Goal: Task Accomplishment & Management: Use online tool/utility

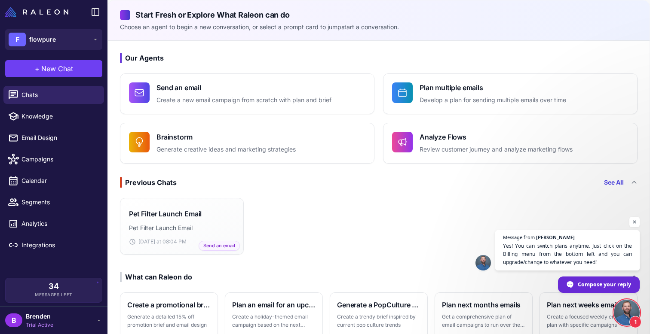
click at [64, 236] on li "Integrations" at bounding box center [53, 245] width 107 height 21
click at [64, 248] on span "Integrations" at bounding box center [59, 245] width 76 height 9
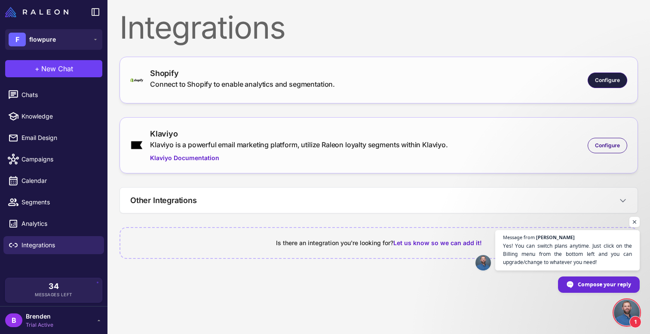
click at [606, 77] on span "Configure" at bounding box center [607, 81] width 25 height 8
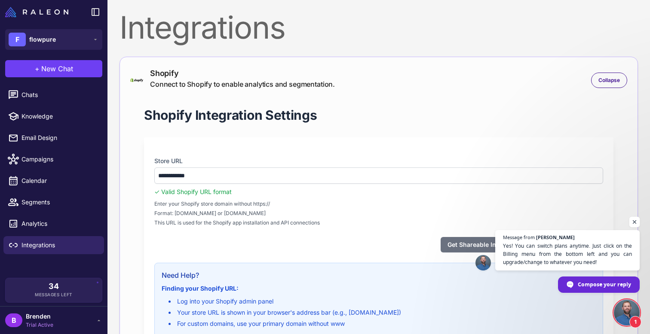
click at [632, 225] on span "Open chat" at bounding box center [634, 222] width 11 height 11
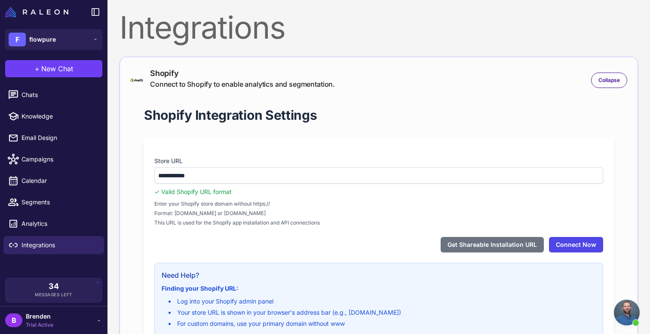
click at [560, 243] on button "Connect Now" at bounding box center [576, 244] width 54 height 15
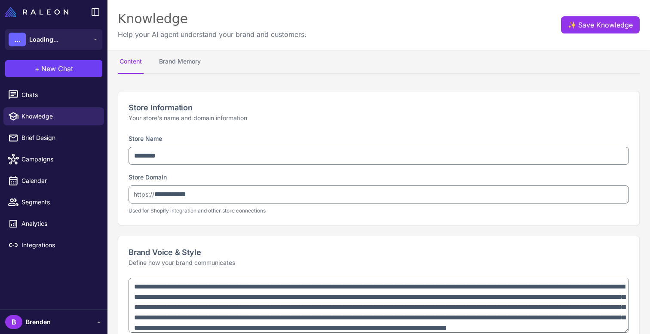
select select
type textarea "**********"
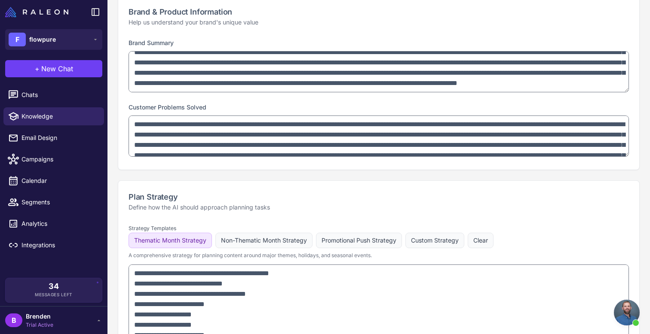
scroll to position [398, 0]
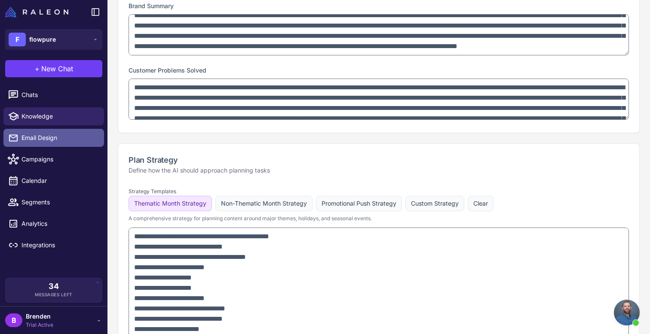
click at [42, 136] on span "Email Design" at bounding box center [59, 137] width 76 height 9
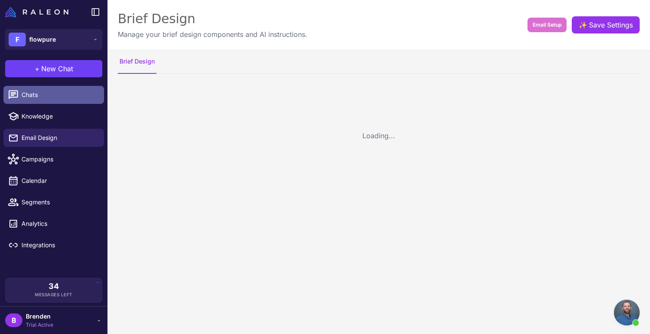
click at [52, 91] on div "**********" at bounding box center [325, 167] width 650 height 334
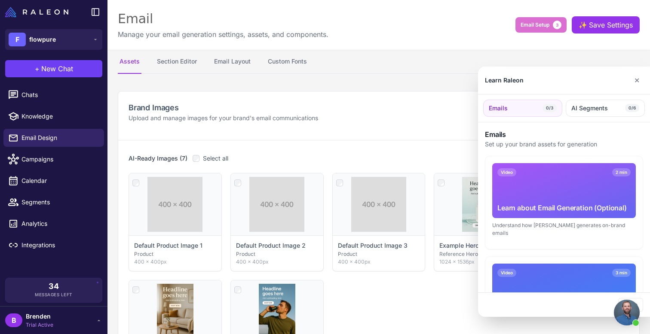
click at [66, 75] on div at bounding box center [325, 167] width 650 height 334
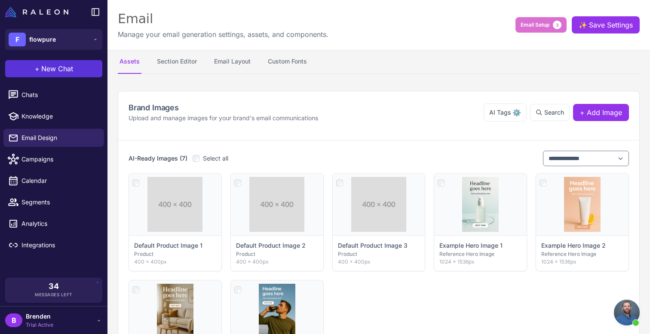
click at [66, 75] on button "+ New Chat" at bounding box center [53, 68] width 97 height 17
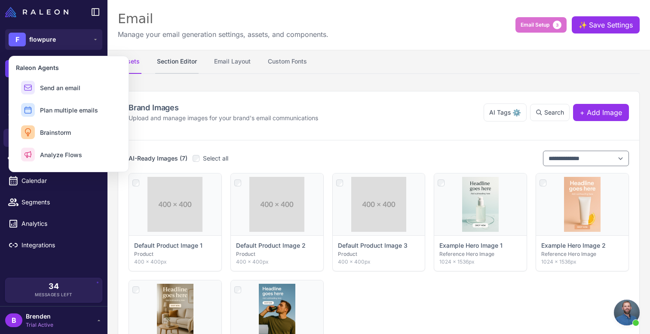
click at [169, 71] on button "Section Editor" at bounding box center [176, 62] width 43 height 24
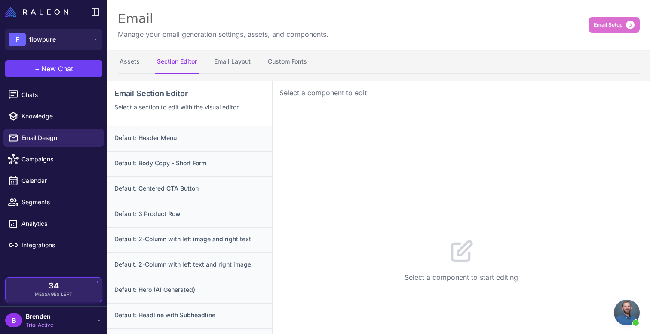
click at [84, 290] on div "34 Messages Left" at bounding box center [54, 289] width 84 height 15
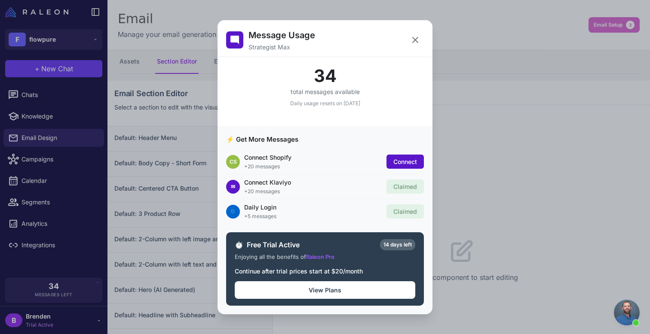
click at [109, 147] on div "Message Usage Strategist Max 34 total messages available Daily usage resets on …" at bounding box center [325, 167] width 650 height 321
click at [55, 55] on div "Message Usage Strategist Max 34 total messages available Daily usage resets on …" at bounding box center [325, 167] width 650 height 321
click at [418, 36] on icon at bounding box center [415, 40] width 10 height 10
